Goal: Transaction & Acquisition: Purchase product/service

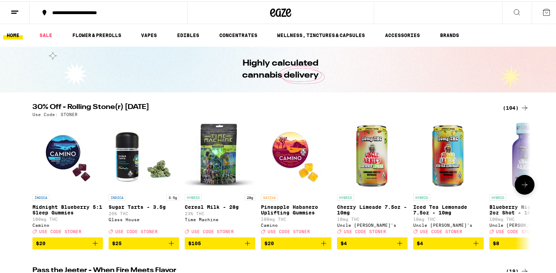
click at [17, 161] on div "30% Off - Rolling Stone(r) [DATE] (104) Use Code: [PERSON_NAME] INDICA Midnight…" at bounding box center [281, 175] width 562 height 146
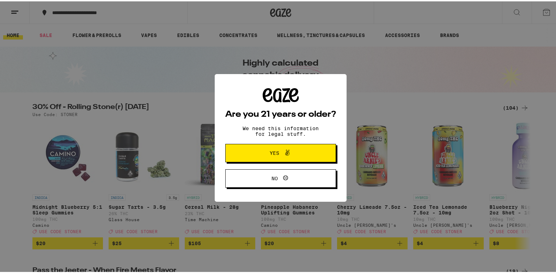
click at [254, 154] on span "Yes" at bounding box center [281, 151] width 54 height 9
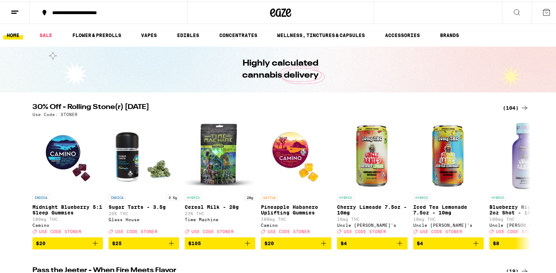
click at [508, 103] on div "(104)" at bounding box center [516, 106] width 26 height 8
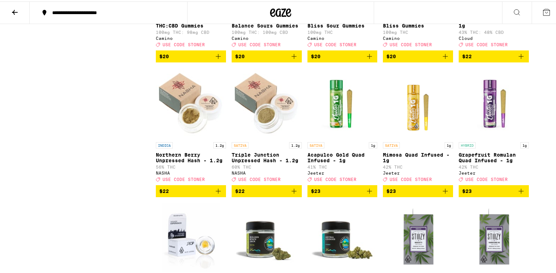
scroll to position [1115, 0]
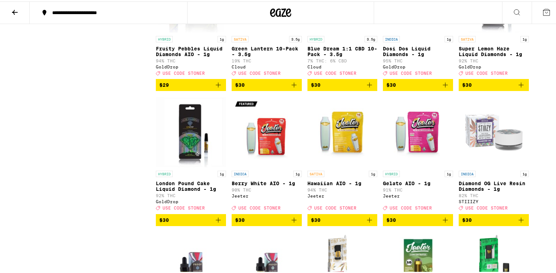
scroll to position [1763, 0]
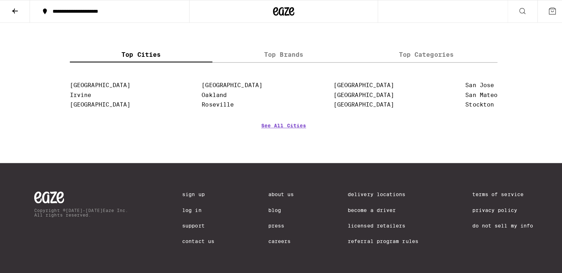
scroll to position [2978, 0]
